Goal: Transaction & Acquisition: Purchase product/service

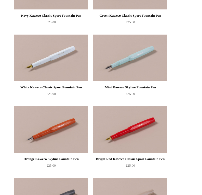
scroll to position [39, 0]
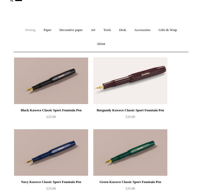
click at [28, 29] on link "Writing +" at bounding box center [30, 30] width 18 height 14
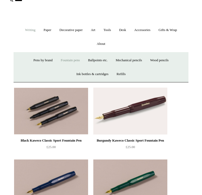
click at [53, 99] on img at bounding box center [51, 110] width 74 height 47
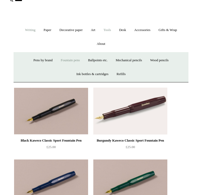
click at [106, 31] on link "Tools +" at bounding box center [107, 30] width 15 height 14
click at [32, 31] on link "Writing +" at bounding box center [30, 30] width 18 height 14
click at [75, 27] on link "Decorative paper +" at bounding box center [71, 30] width 30 height 14
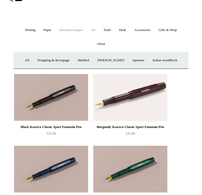
click at [93, 30] on link "Art +" at bounding box center [93, 30] width 12 height 14
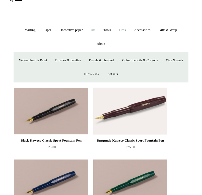
click at [127, 30] on link "Desk +" at bounding box center [122, 30] width 14 height 14
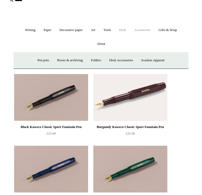
click at [144, 30] on link "Accessories +" at bounding box center [141, 30] width 23 height 14
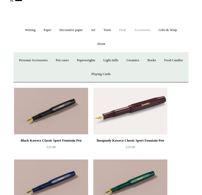
click at [124, 31] on link "Desk +" at bounding box center [122, 30] width 14 height 14
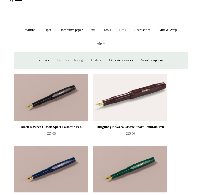
click at [67, 61] on link "Boxes & archiving" at bounding box center [69, 60] width 33 height 14
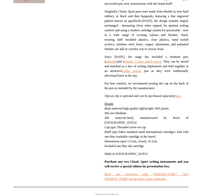
scroll to position [225, 0]
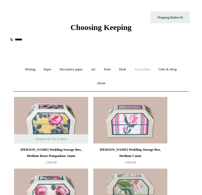
click at [139, 68] on link "Accessories +" at bounding box center [141, 69] width 23 height 14
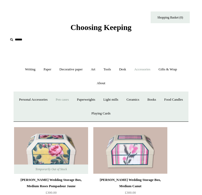
click at [72, 99] on link "Pen cases" at bounding box center [62, 100] width 20 height 14
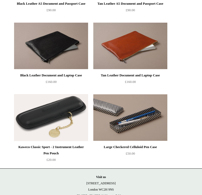
scroll to position [730, 0]
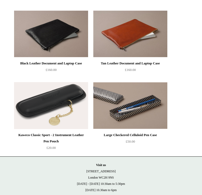
click at [77, 95] on img at bounding box center [51, 105] width 74 height 47
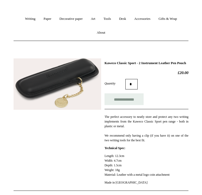
scroll to position [68, 0]
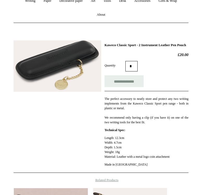
click at [86, 86] on img at bounding box center [57, 65] width 87 height 51
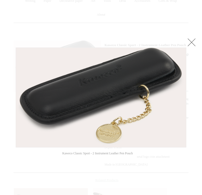
click at [193, 40] on link at bounding box center [191, 42] width 10 height 10
